Goal: Task Accomplishment & Management: Manage account settings

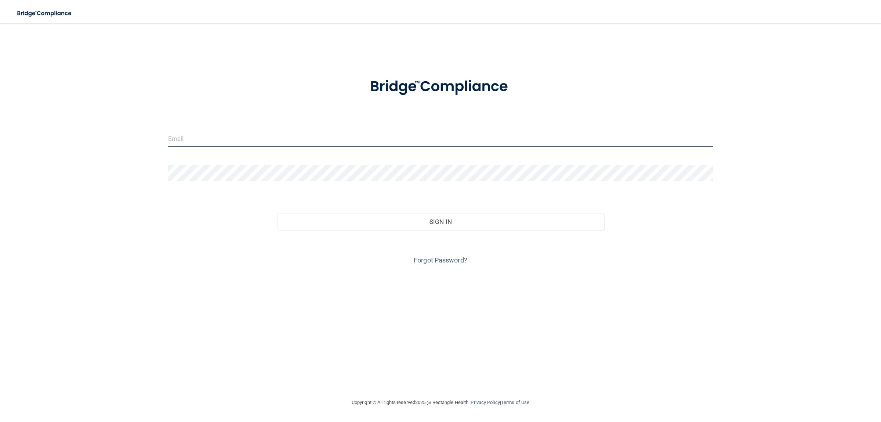
type input "[EMAIL_ADDRESS][DOMAIN_NAME]"
click at [461, 230] on div "Forgot Password?" at bounding box center [441, 248] width 556 height 37
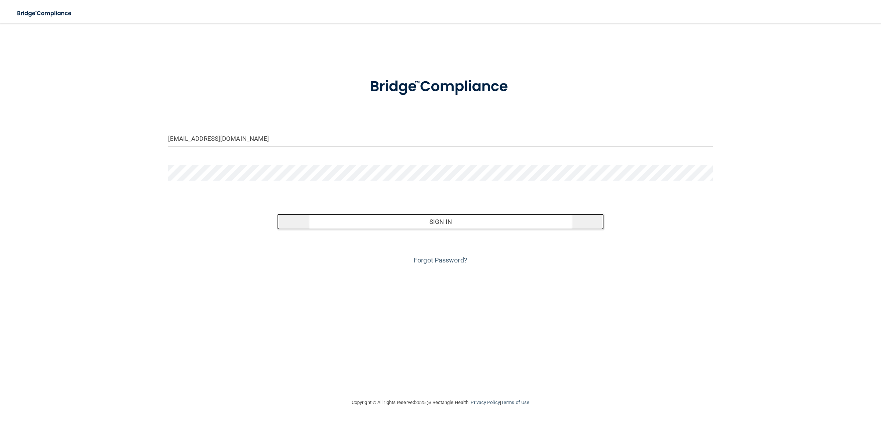
click at [459, 221] on button "Sign In" at bounding box center [440, 221] width 327 height 16
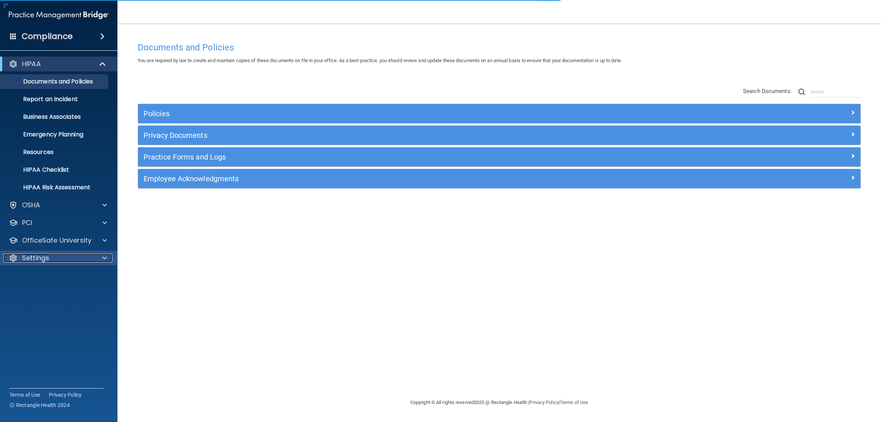
click at [38, 259] on p "Settings" at bounding box center [35, 257] width 27 height 9
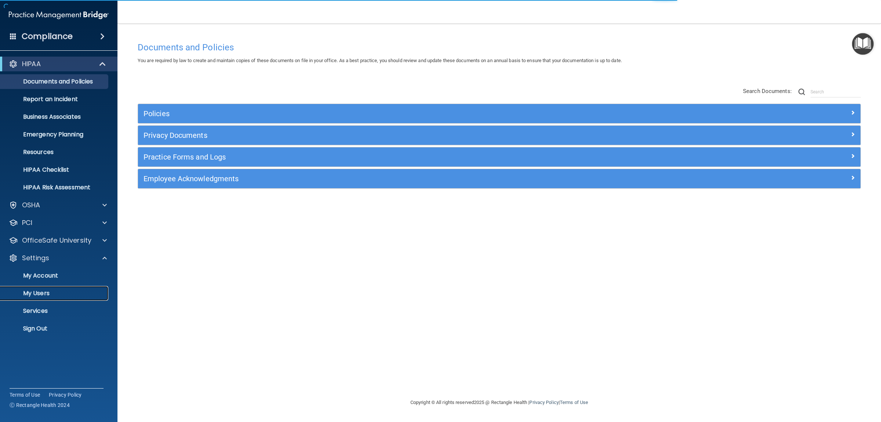
click at [47, 297] on link "My Users" at bounding box center [51, 293] width 116 height 15
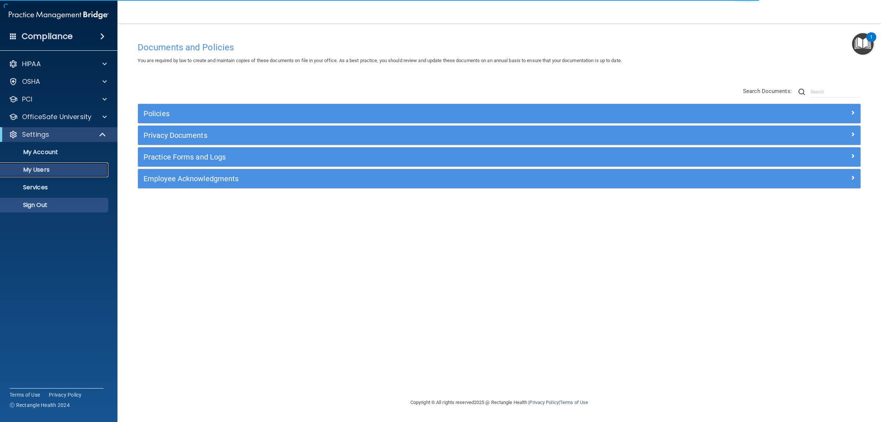
select select "20"
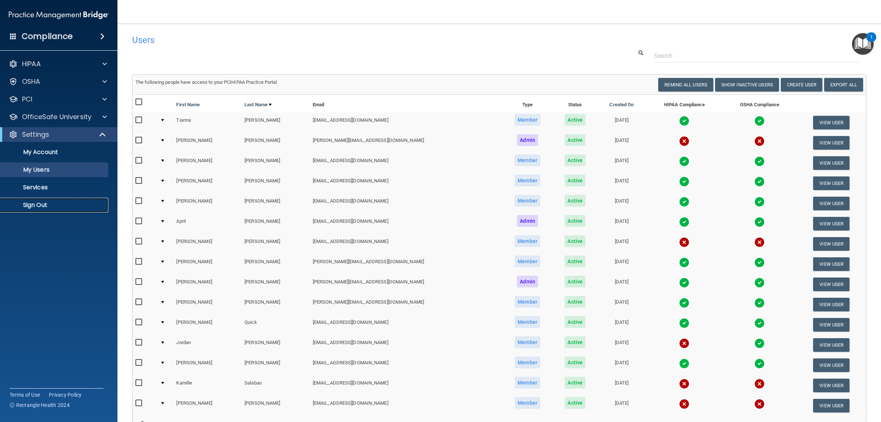
click at [45, 202] on p "Sign Out" at bounding box center [55, 204] width 100 height 7
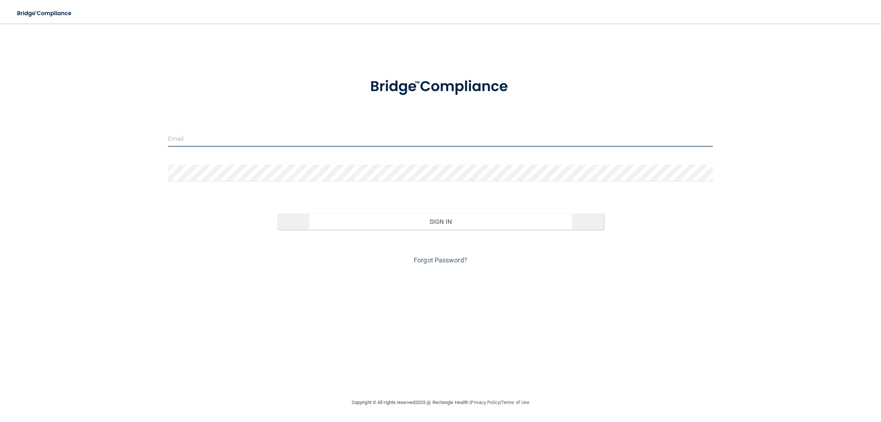
type input "[EMAIL_ADDRESS][DOMAIN_NAME]"
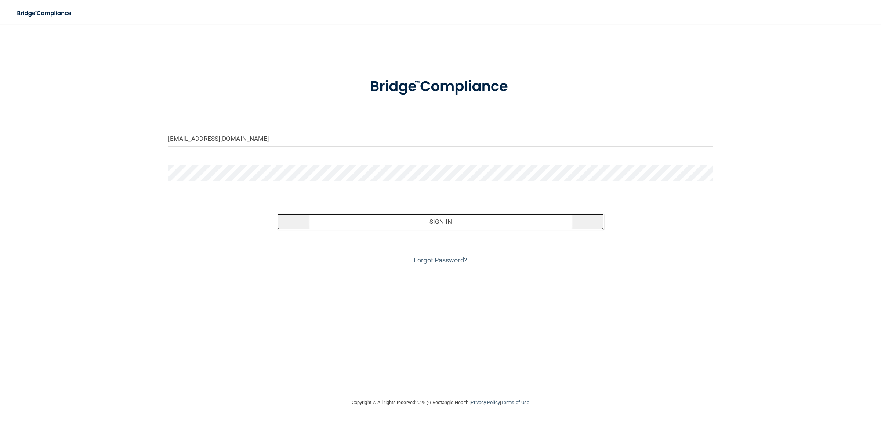
click at [448, 220] on button "Sign In" at bounding box center [440, 221] width 327 height 16
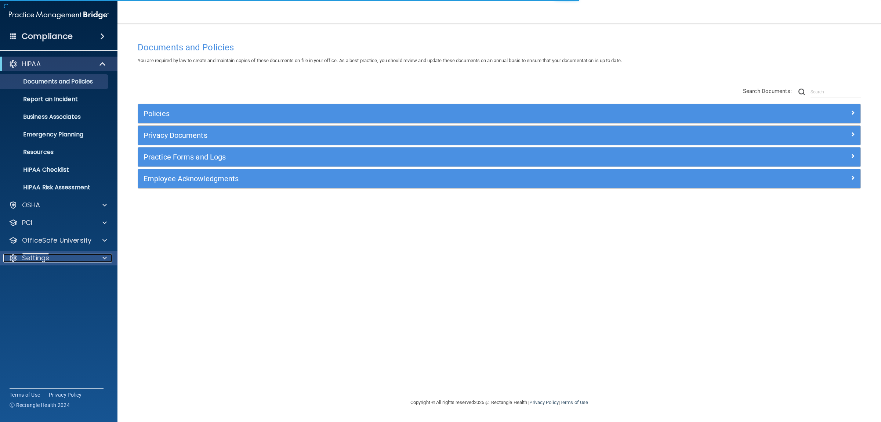
click at [45, 256] on p "Settings" at bounding box center [35, 257] width 27 height 9
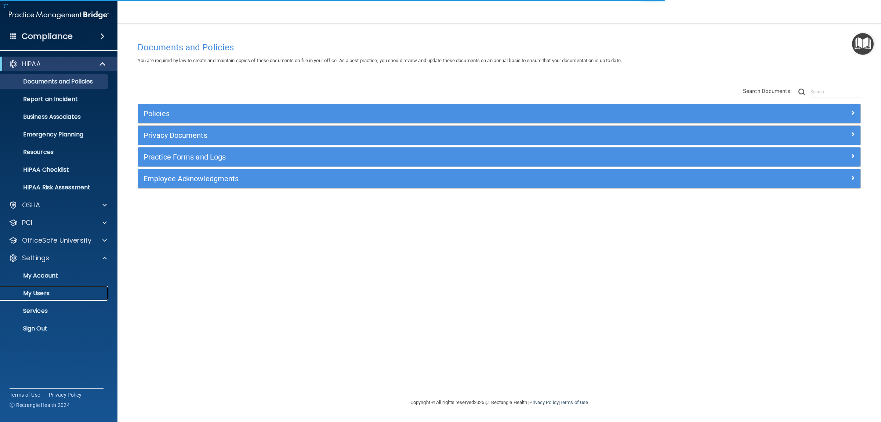
click at [41, 293] on p "My Users" at bounding box center [55, 292] width 100 height 7
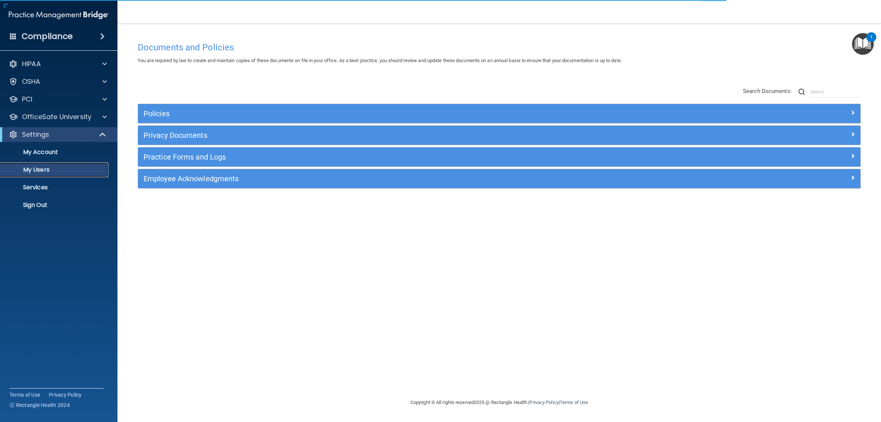
select select "20"
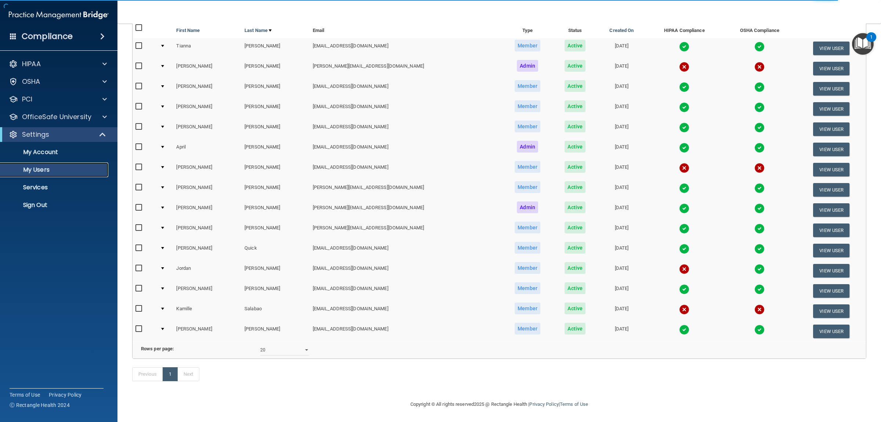
scroll to position [85, 0]
click at [679, 324] on img at bounding box center [684, 329] width 10 height 10
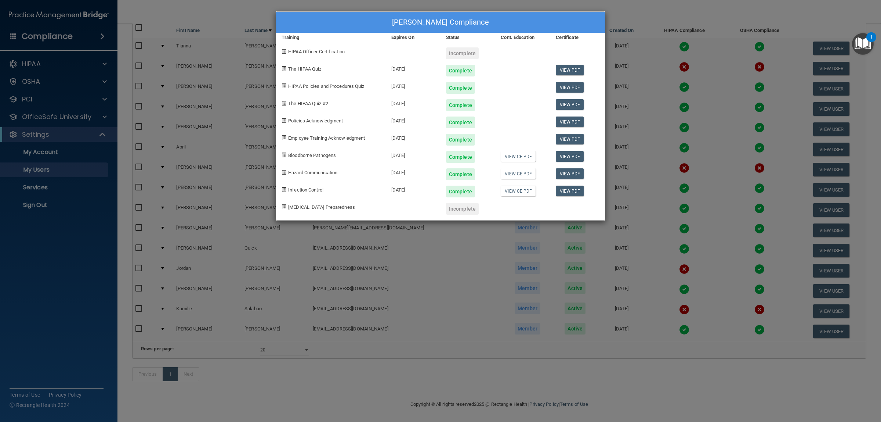
drag, startPoint x: 619, startPoint y: 384, endPoint x: 625, endPoint y: 373, distance: 12.0
click at [619, 383] on div "[PERSON_NAME] Compliance Training Expires On Status Cont. Education Certificate…" at bounding box center [440, 211] width 881 height 422
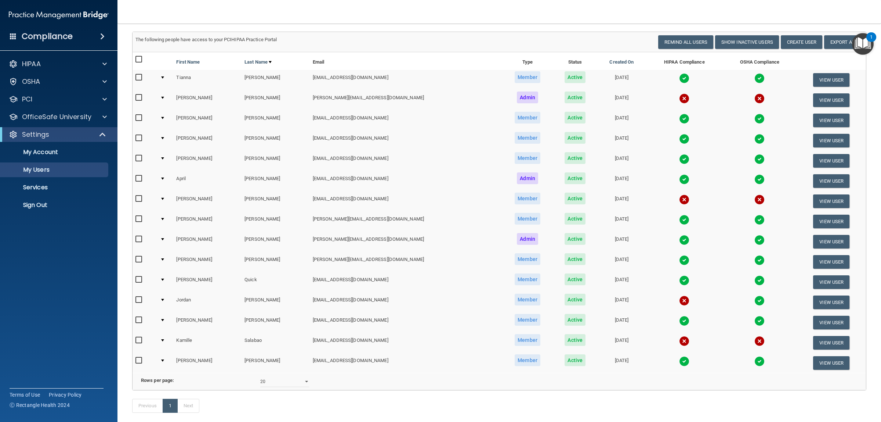
scroll to position [0, 0]
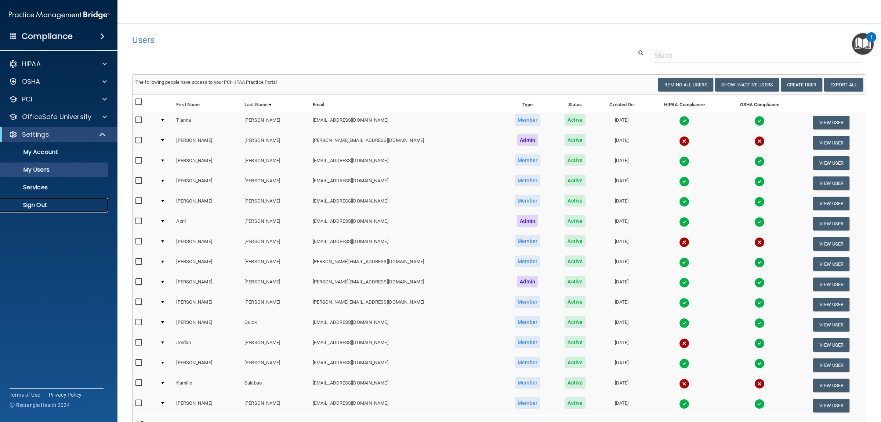
click at [54, 202] on p "Sign Out" at bounding box center [55, 204] width 100 height 7
